Goal: Complete application form

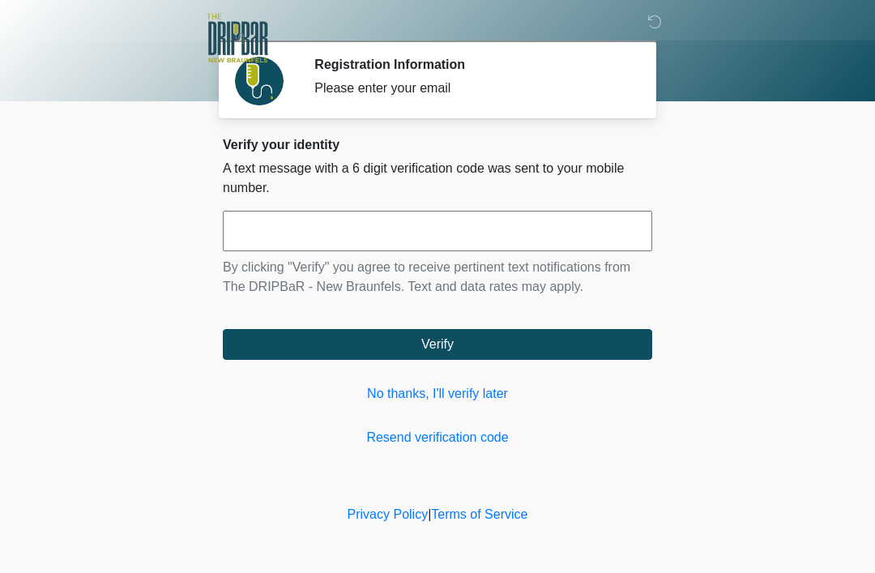
click at [445, 232] on input "text" at bounding box center [437, 231] width 429 height 40
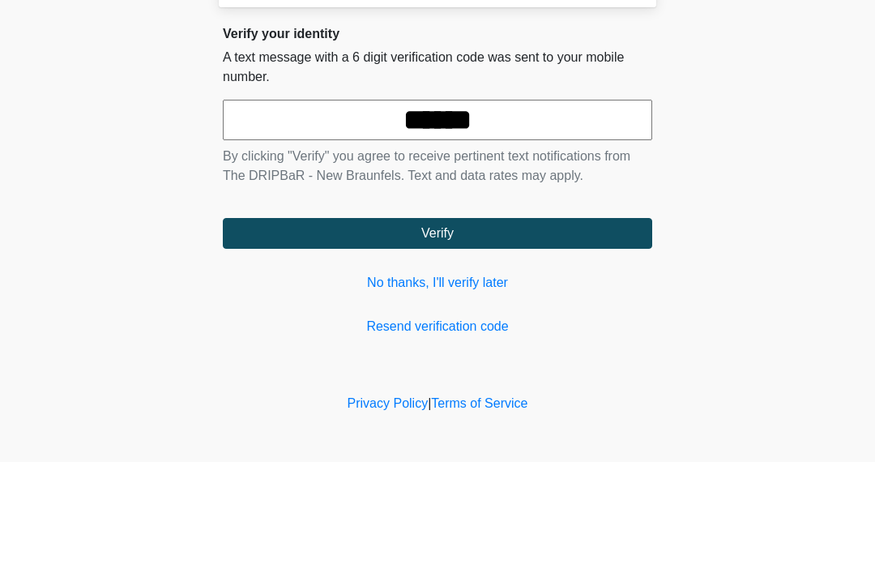
type input "******"
click at [525, 329] on button "Verify" at bounding box center [437, 344] width 429 height 31
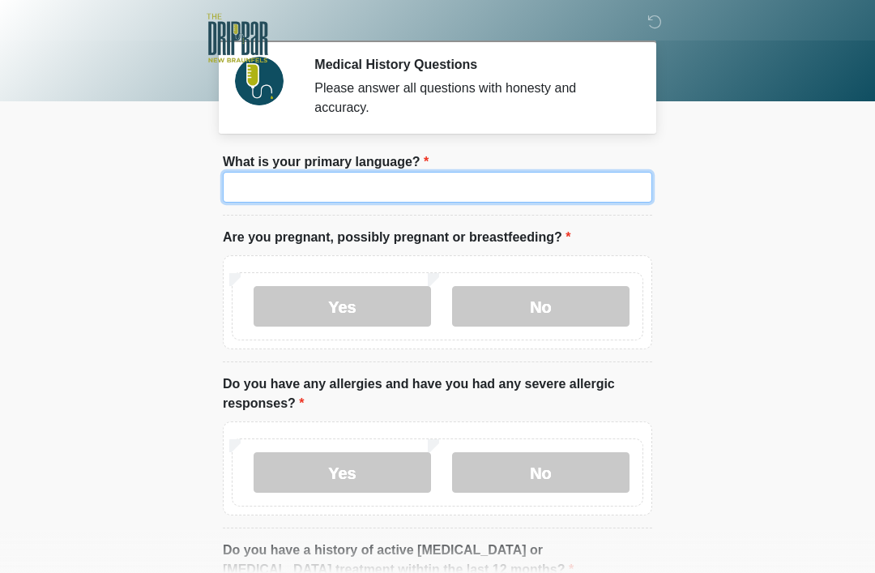
click at [496, 185] on input "What is your primary language?" at bounding box center [437, 187] width 429 height 31
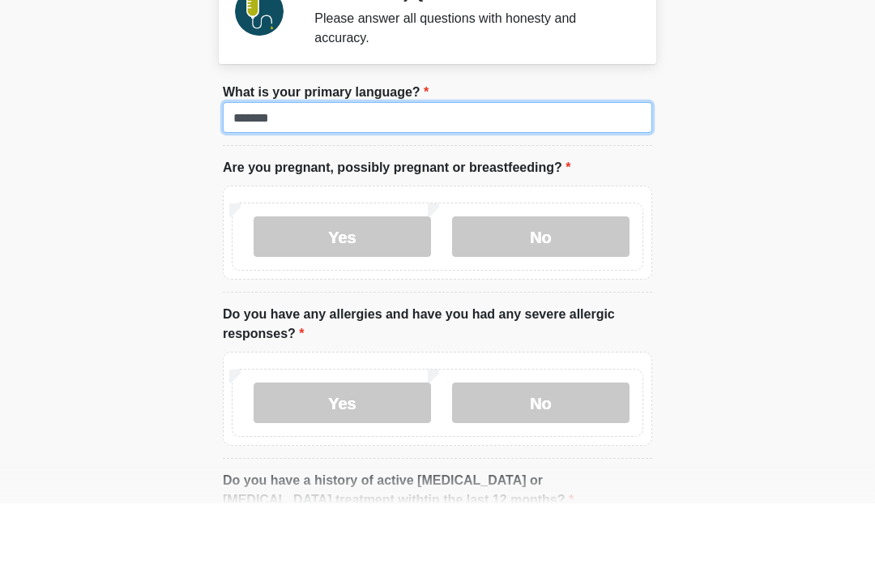
type input "*******"
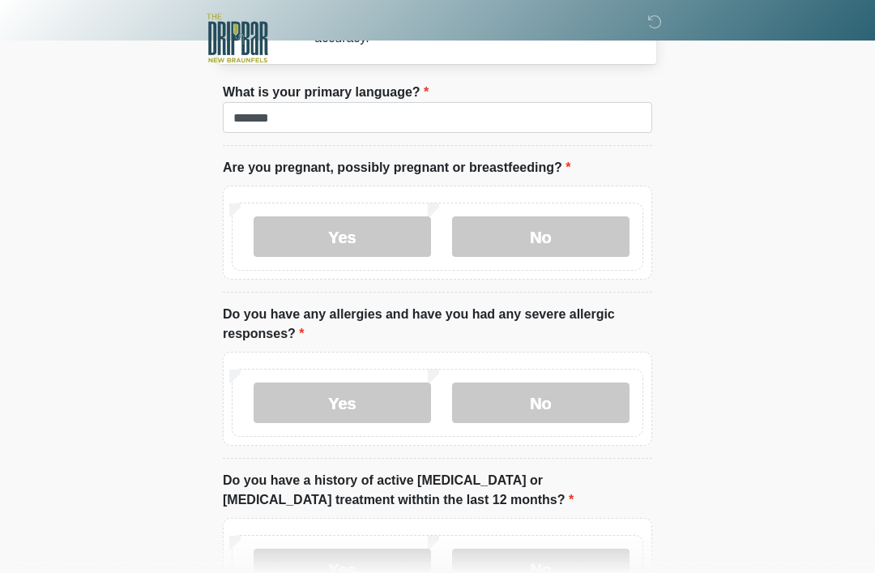
click at [556, 228] on label "No" at bounding box center [540, 236] width 177 height 40
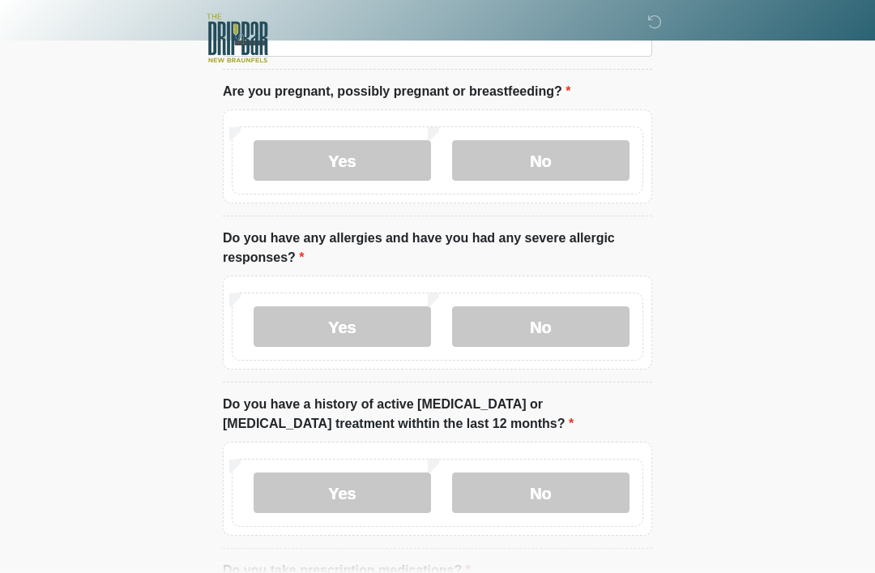
scroll to position [159, 0]
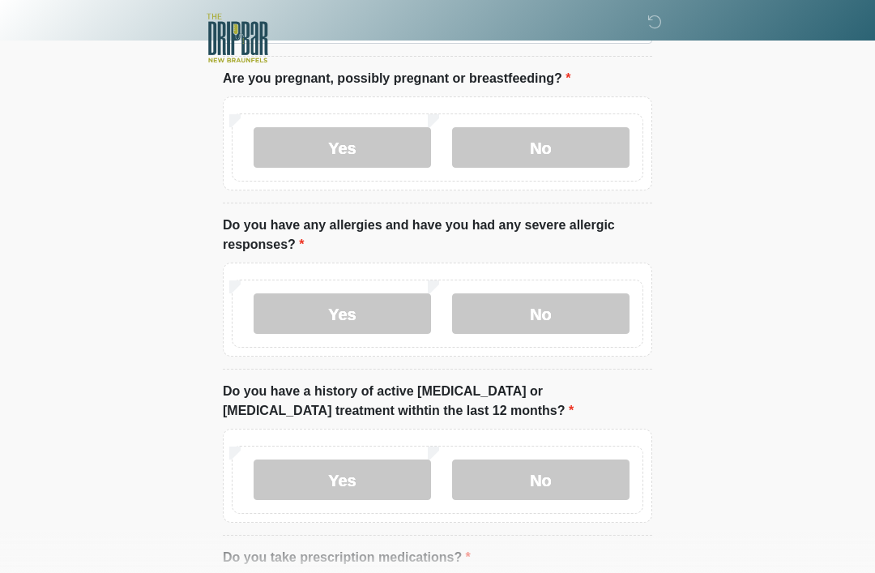
click at [575, 303] on label "No" at bounding box center [540, 313] width 177 height 40
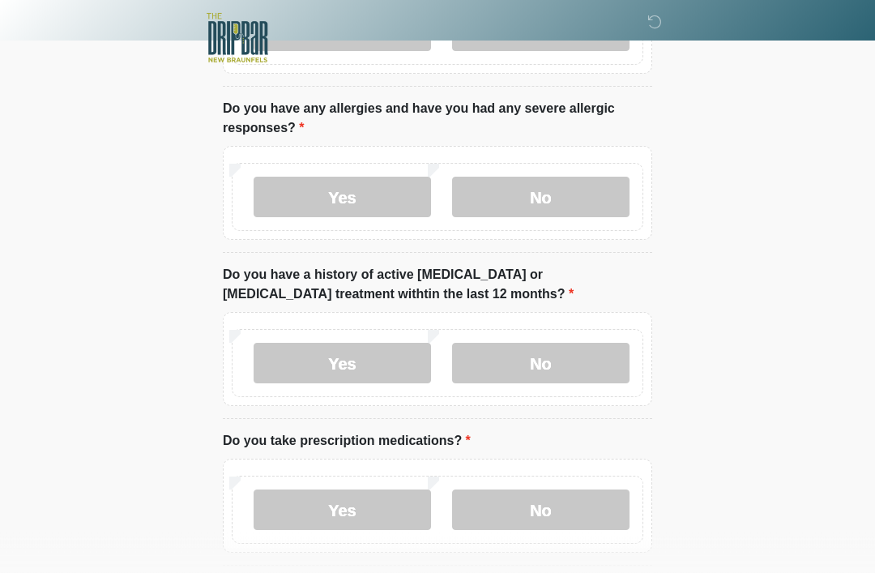
scroll to position [275, 0]
click at [565, 362] on label "No" at bounding box center [540, 363] width 177 height 40
click at [549, 509] on label "No" at bounding box center [540, 509] width 177 height 40
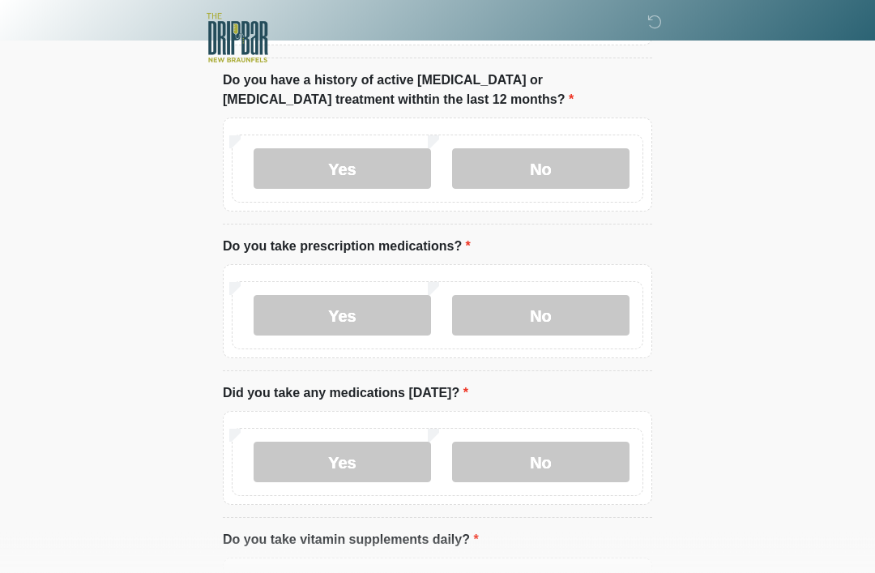
scroll to position [494, 0]
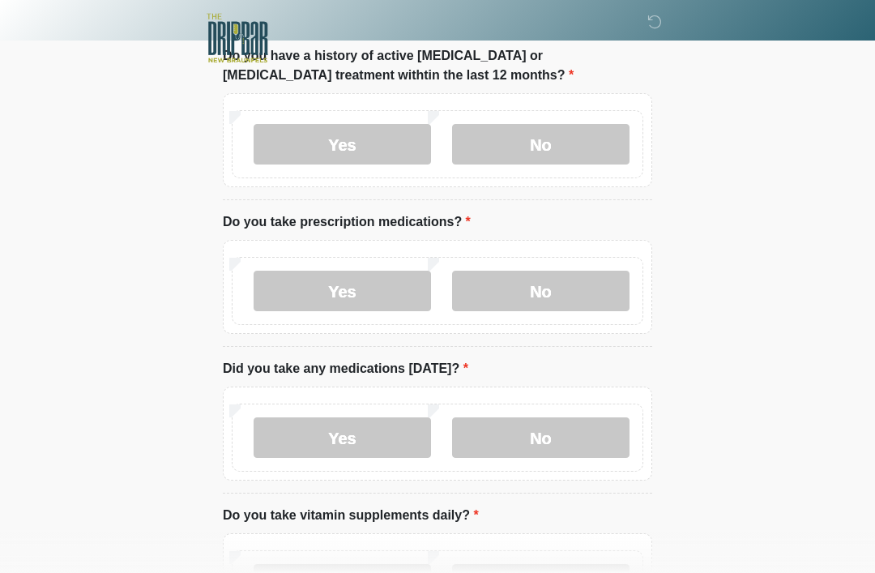
click at [565, 437] on label "No" at bounding box center [540, 437] width 177 height 40
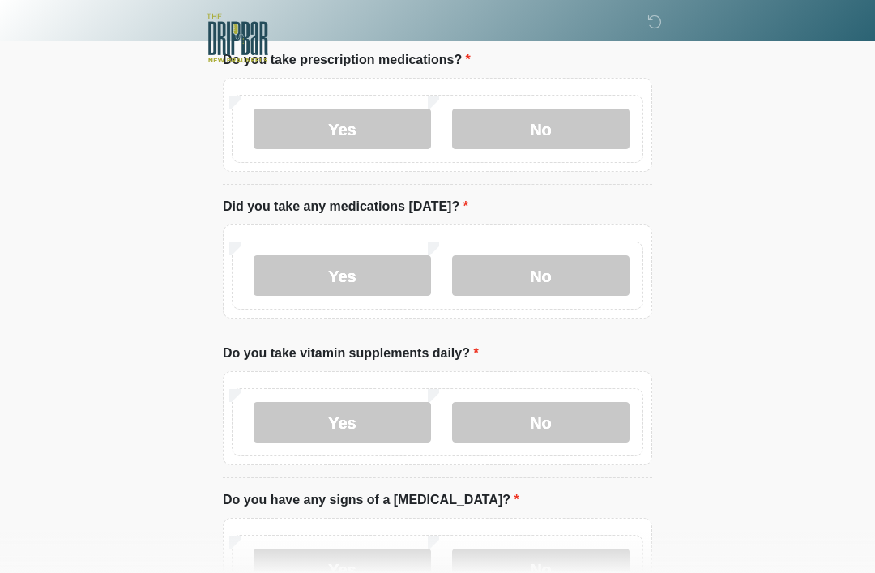
scroll to position [661, 0]
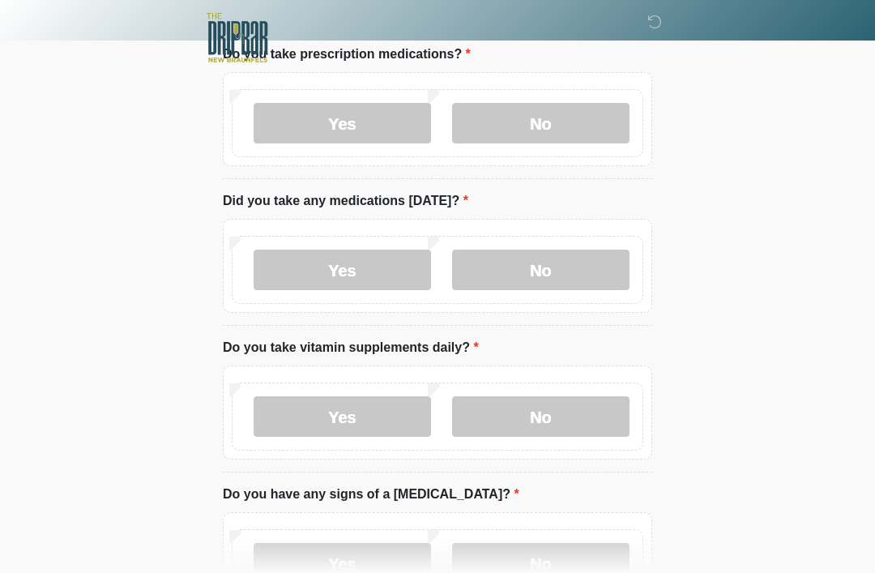
click at [561, 411] on label "No" at bounding box center [540, 417] width 177 height 40
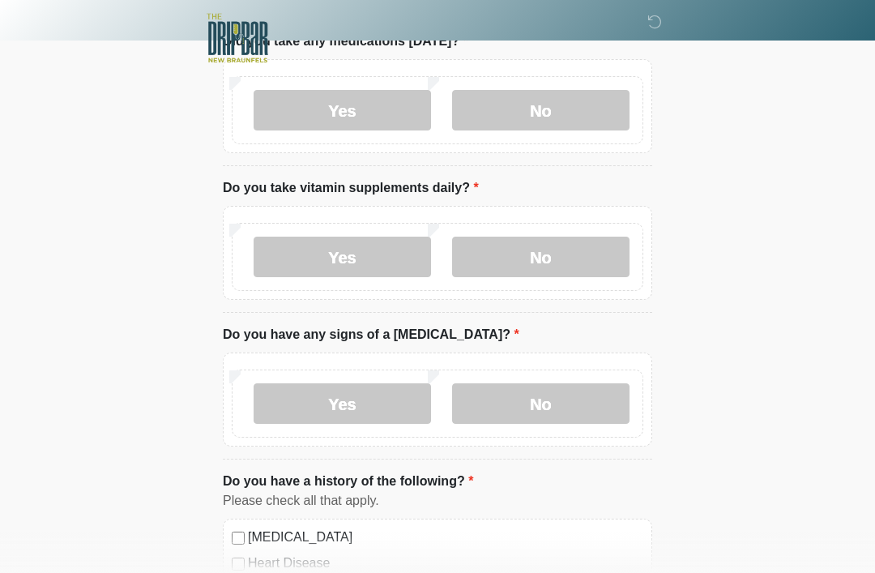
scroll to position [823, 0]
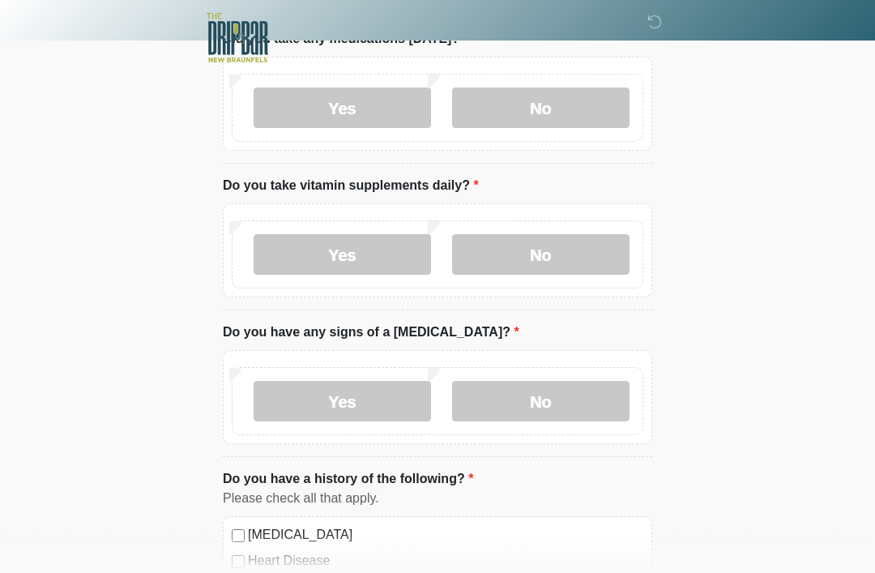
click at [552, 394] on label "No" at bounding box center [540, 401] width 177 height 40
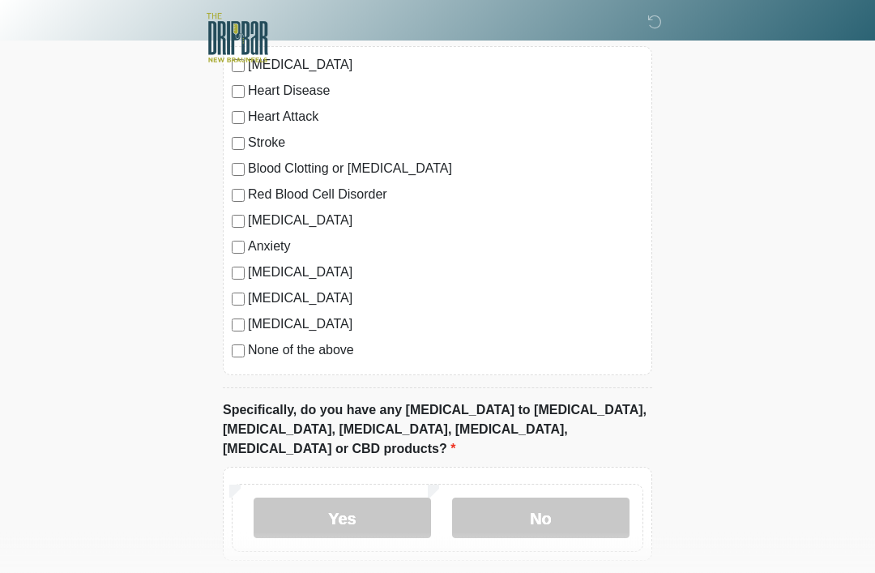
scroll to position [1293, 0]
click at [564, 497] on label "No" at bounding box center [540, 517] width 177 height 40
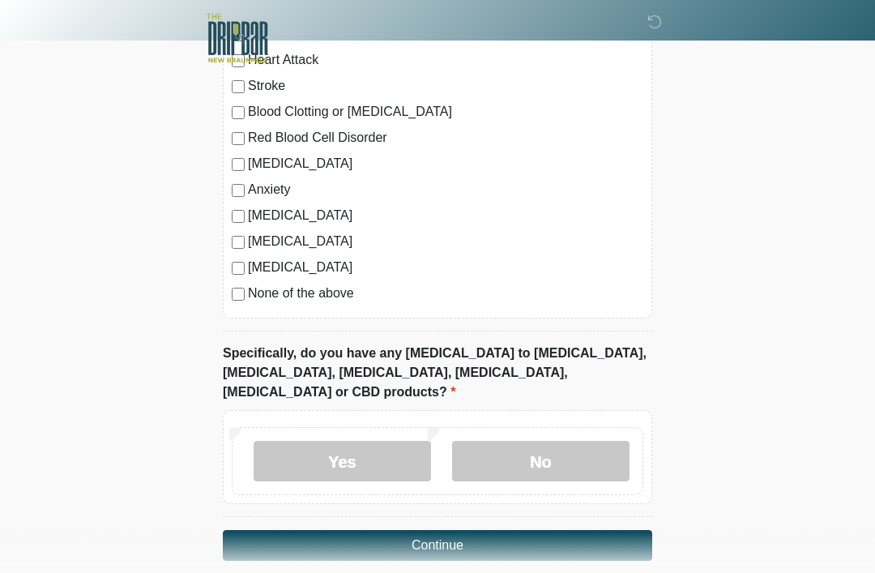
click at [588, 530] on button "Continue" at bounding box center [437, 545] width 429 height 31
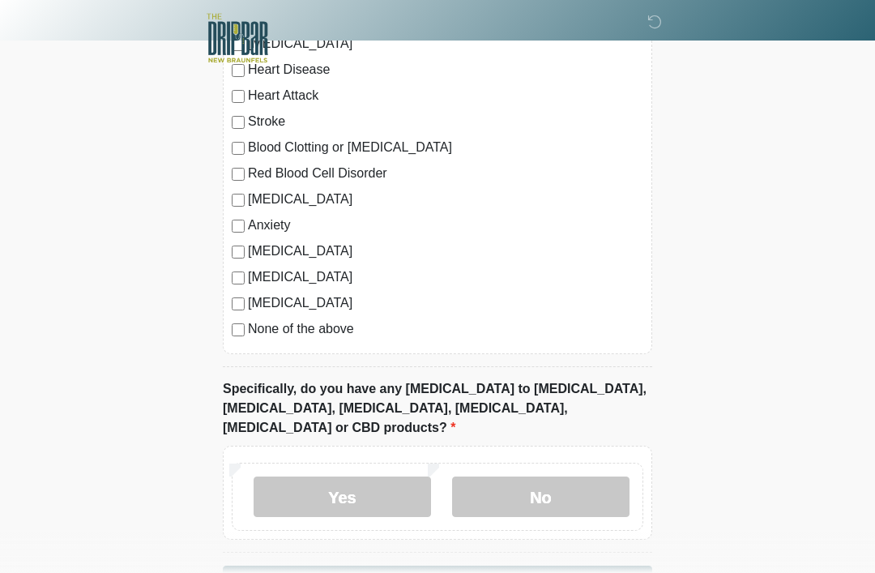
scroll to position [1350, 0]
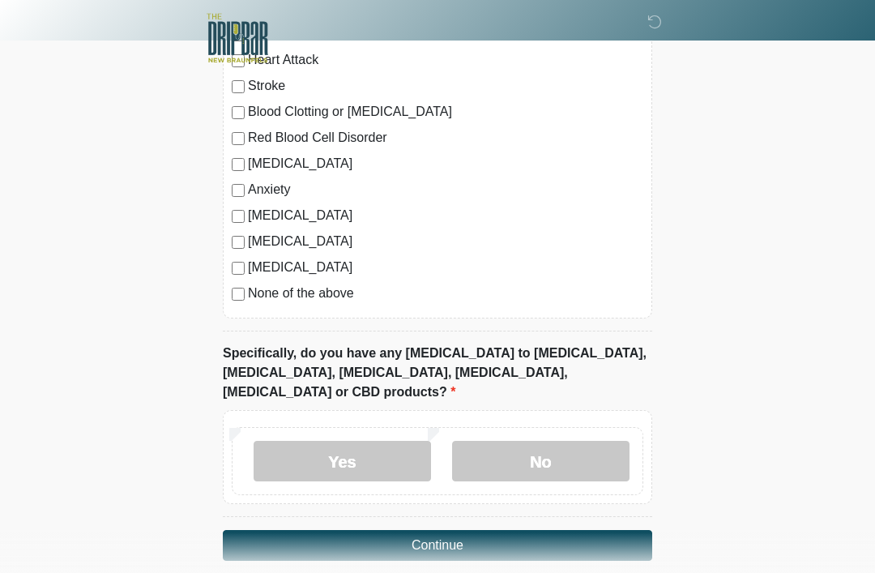
click at [604, 530] on button "Continue" at bounding box center [437, 545] width 429 height 31
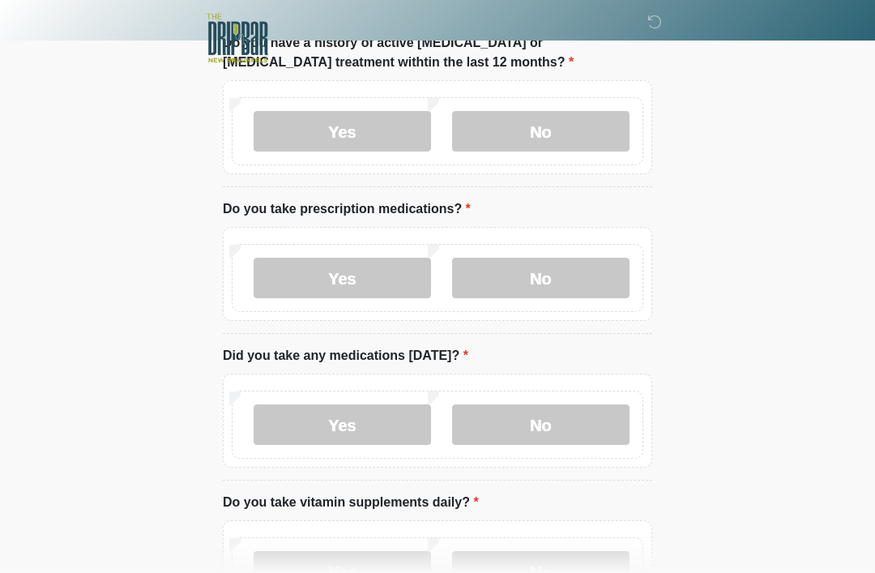
scroll to position [0, 0]
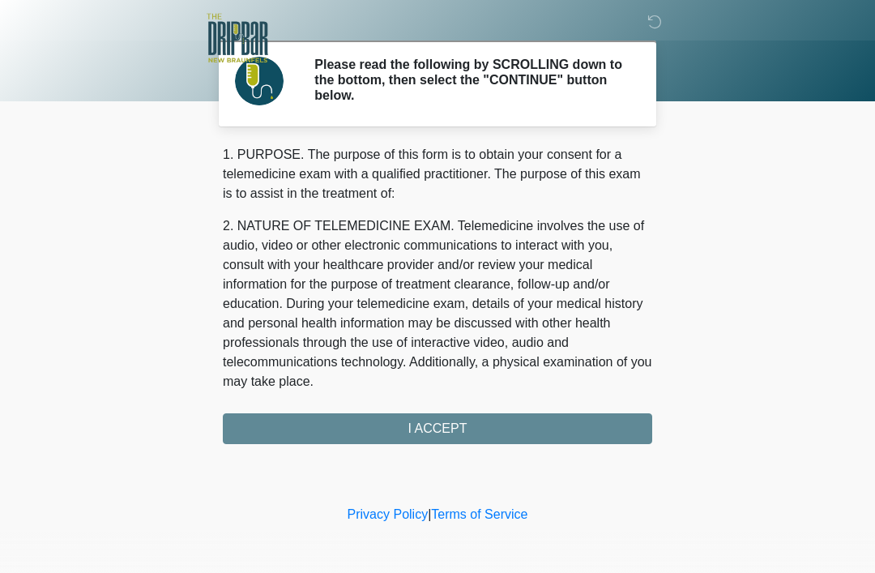
click at [594, 423] on div "1. PURPOSE. The purpose of this form is to obtain your consent for a telemedici…" at bounding box center [437, 294] width 429 height 299
click at [580, 428] on div "1. PURPOSE. The purpose of this form is to obtain your consent for a telemedici…" at bounding box center [437, 294] width 429 height 299
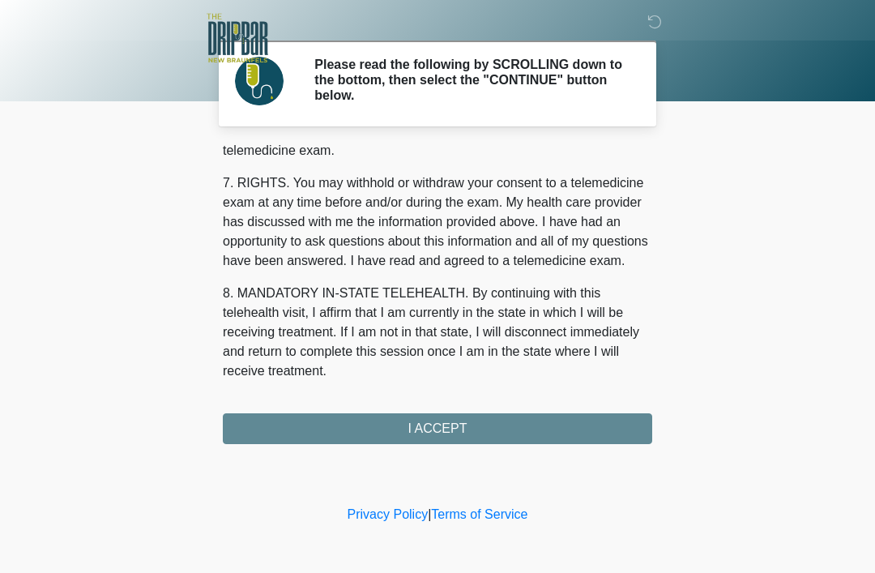
click at [597, 432] on button "I ACCEPT" at bounding box center [437, 428] width 429 height 31
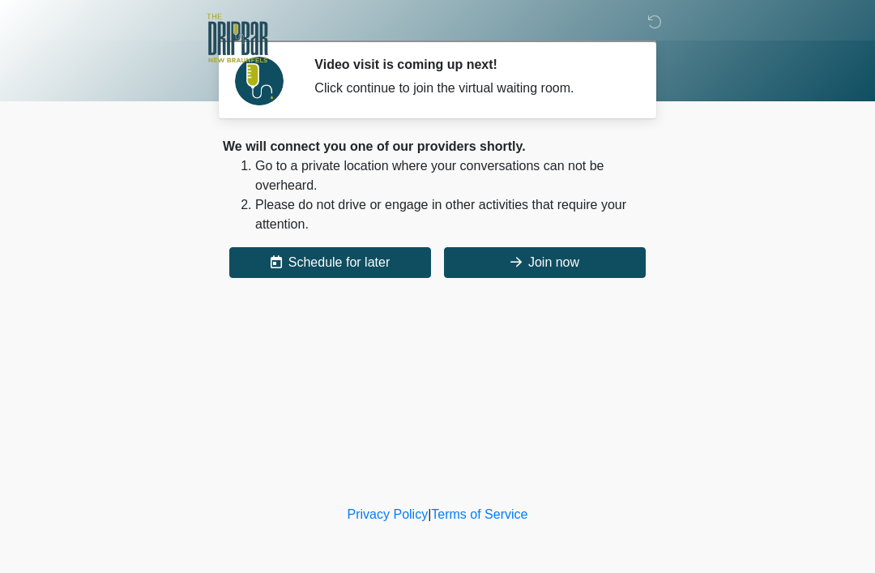
click at [593, 269] on button "Join now" at bounding box center [545, 262] width 202 height 31
